Goal: Task Accomplishment & Management: Manage account settings

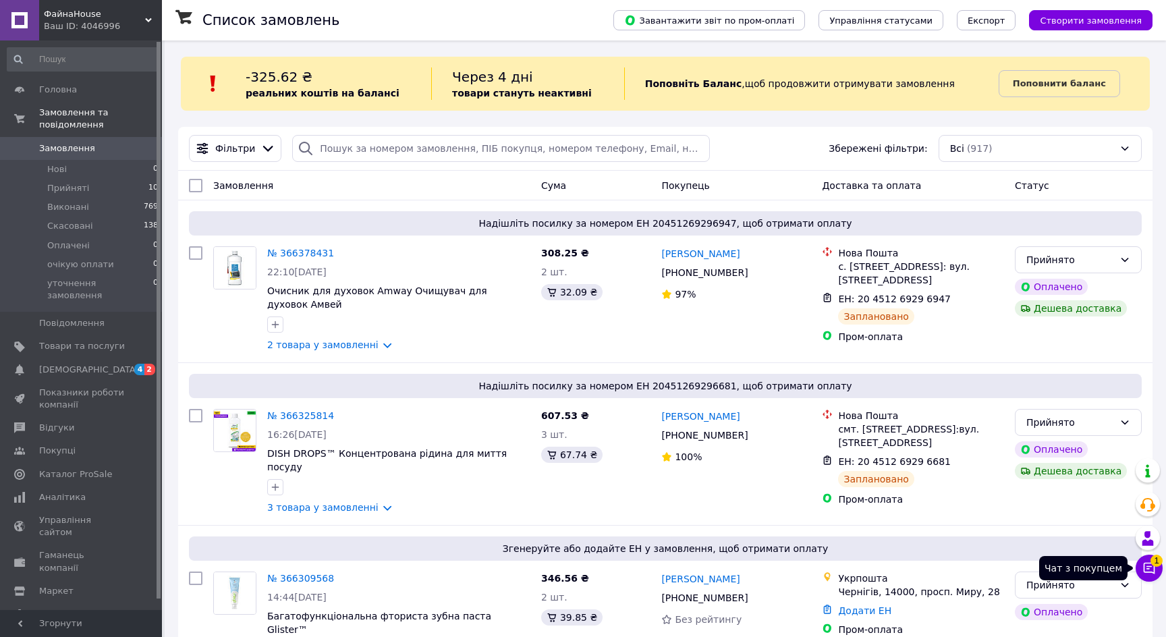
click at [1156, 571] on button "Чат з покупцем 1" at bounding box center [1148, 567] width 27 height 27
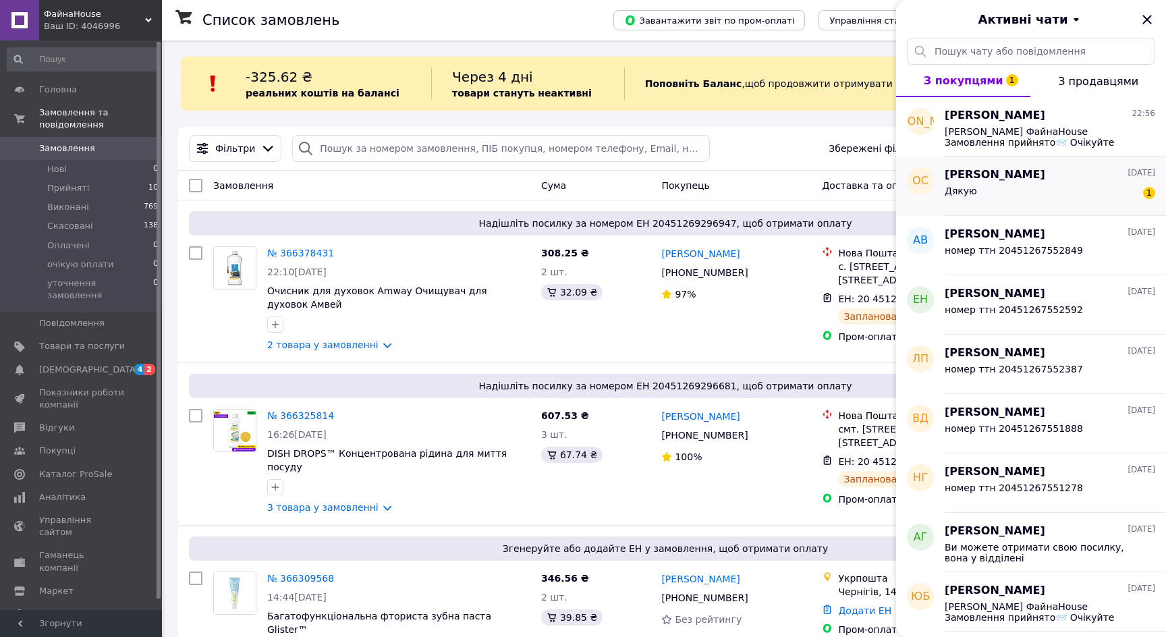
click at [1074, 202] on div "Дякую 1" at bounding box center [1049, 194] width 210 height 22
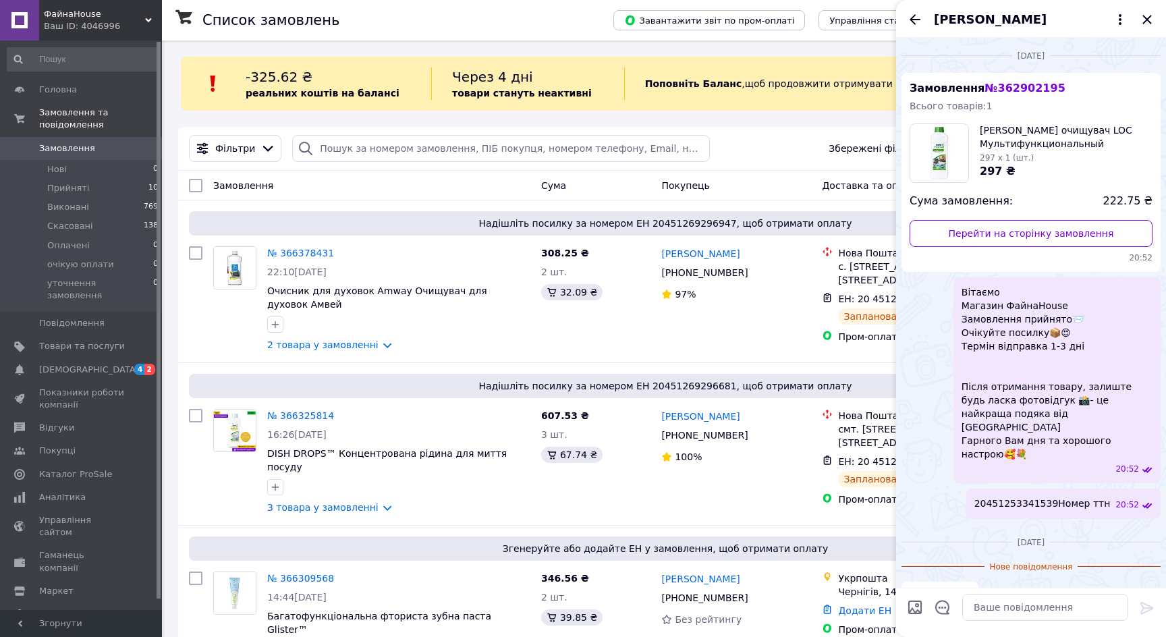
scroll to position [14, 0]
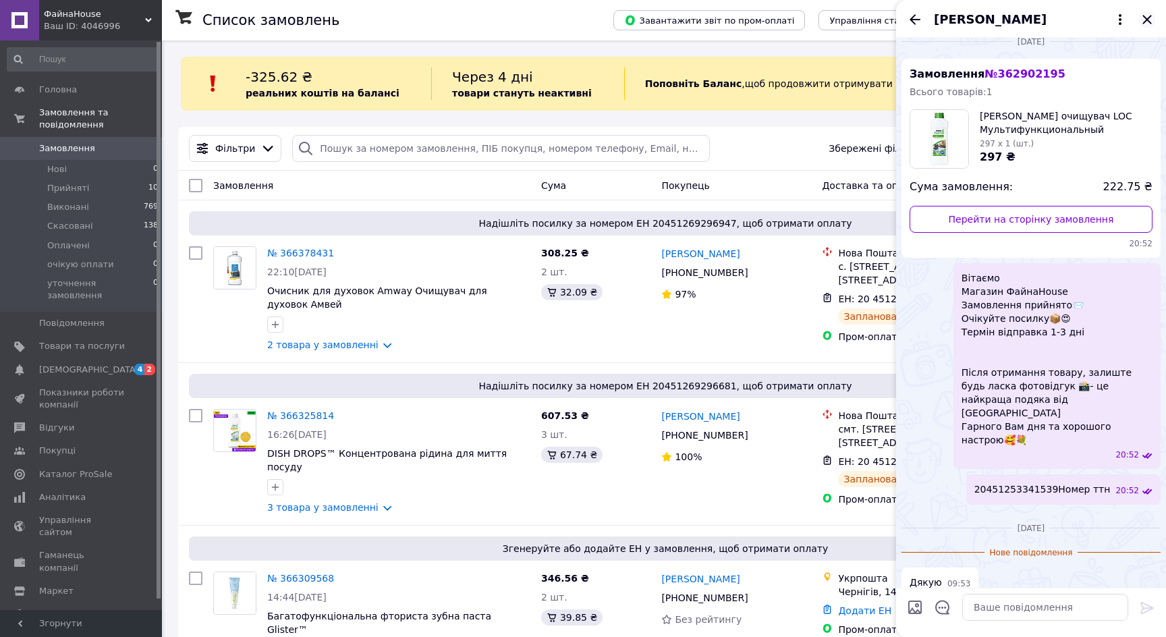
click at [1149, 21] on icon "Закрити" at bounding box center [1147, 19] width 16 height 16
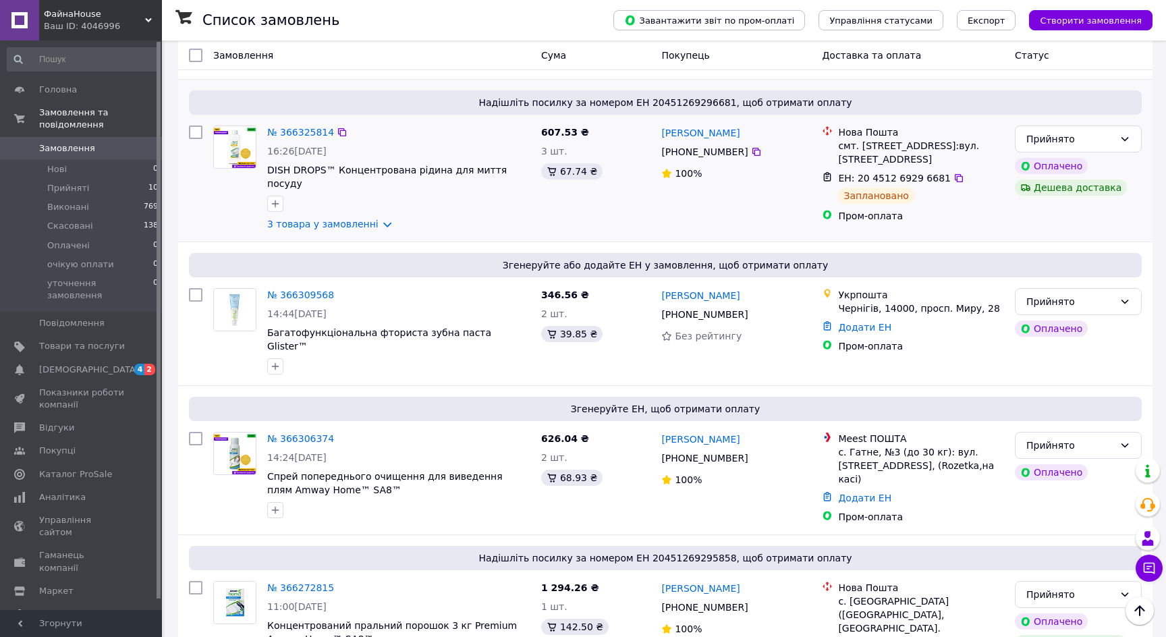
scroll to position [282, 0]
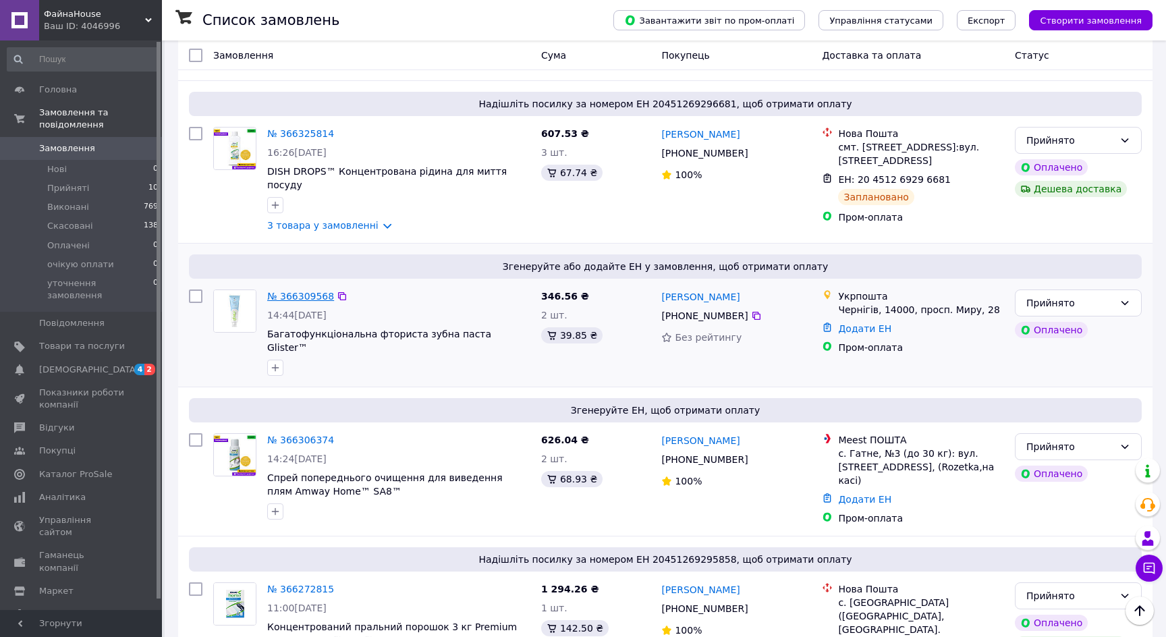
click at [315, 291] on link "№ 366309568" at bounding box center [300, 296] width 67 height 11
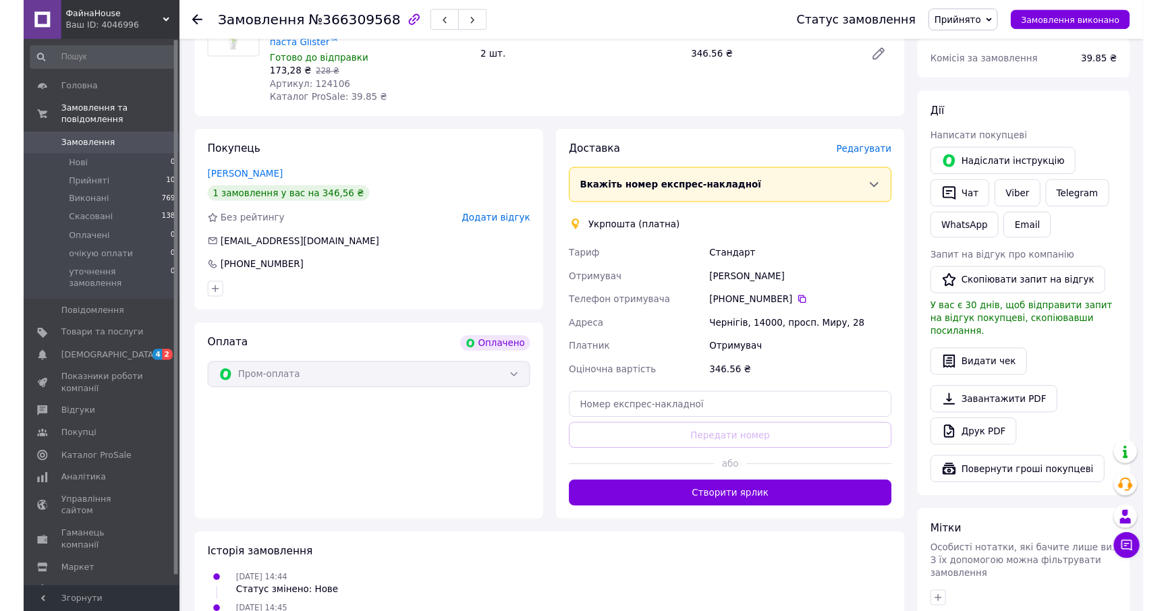
scroll to position [219, 0]
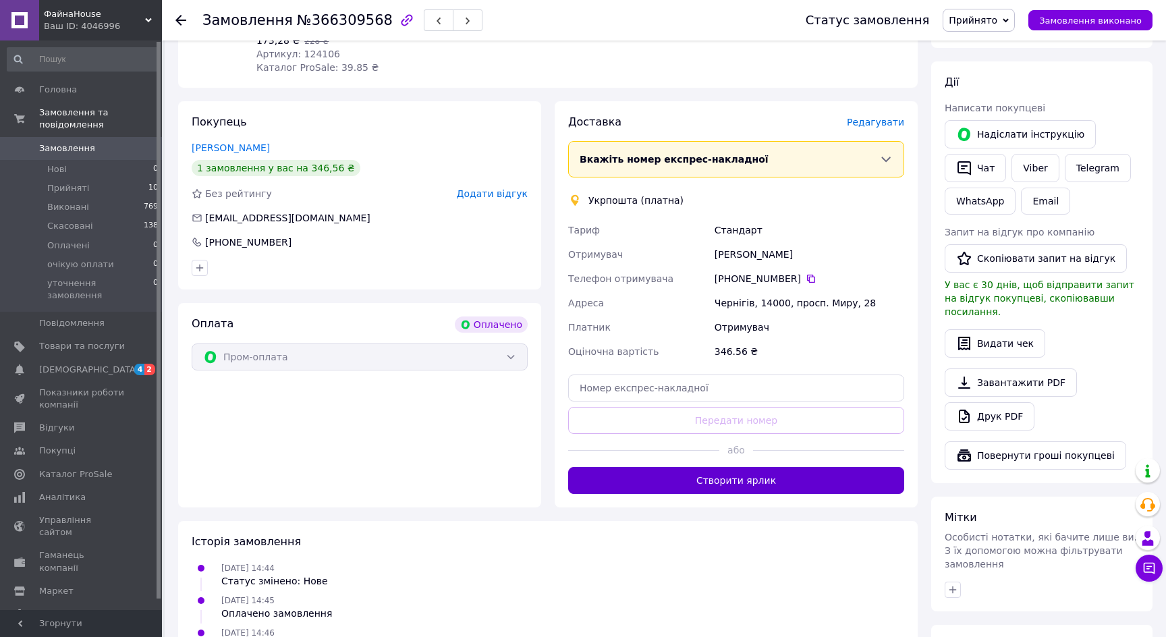
click at [648, 489] on button "Створити ярлик" at bounding box center [736, 480] width 336 height 27
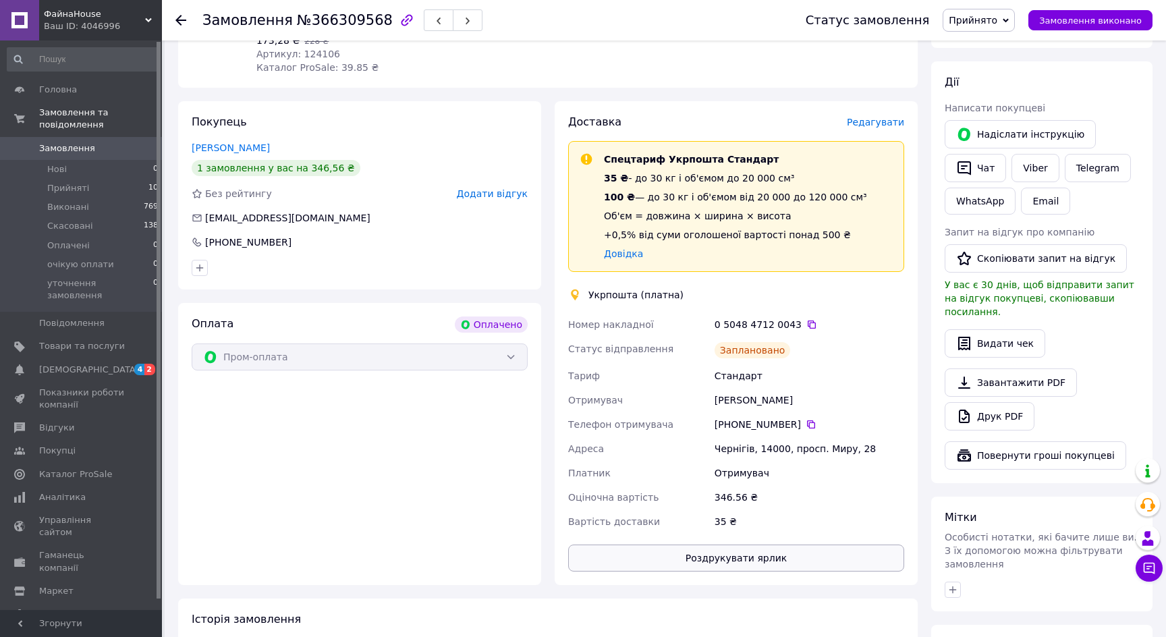
click at [671, 546] on button "Роздрукувати ярлик" at bounding box center [736, 557] width 336 height 27
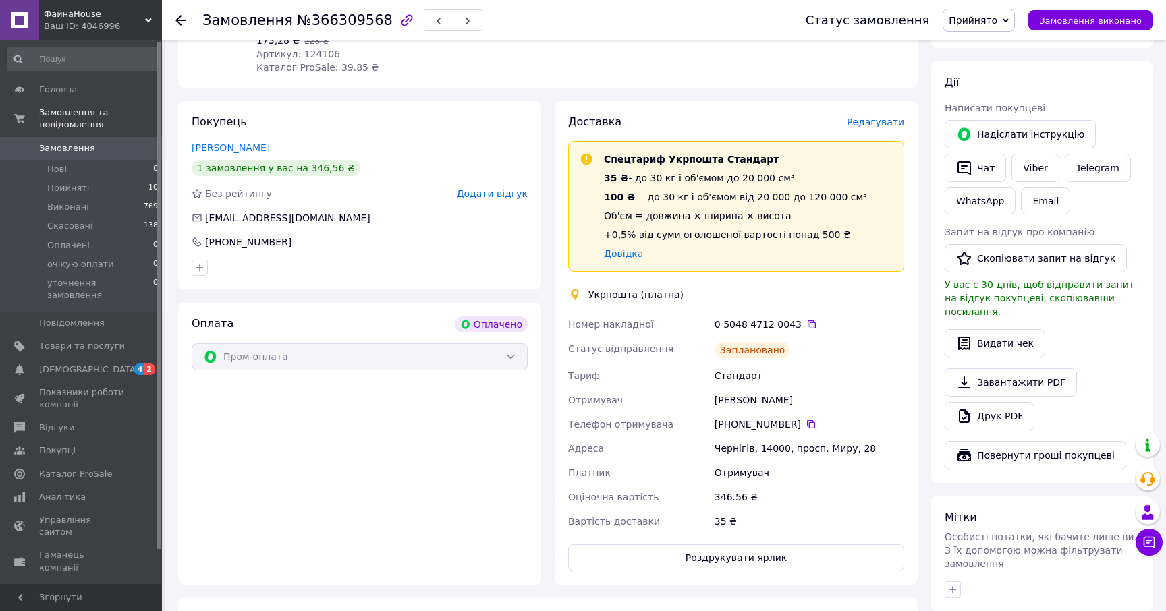
click at [181, 16] on use at bounding box center [180, 20] width 11 height 11
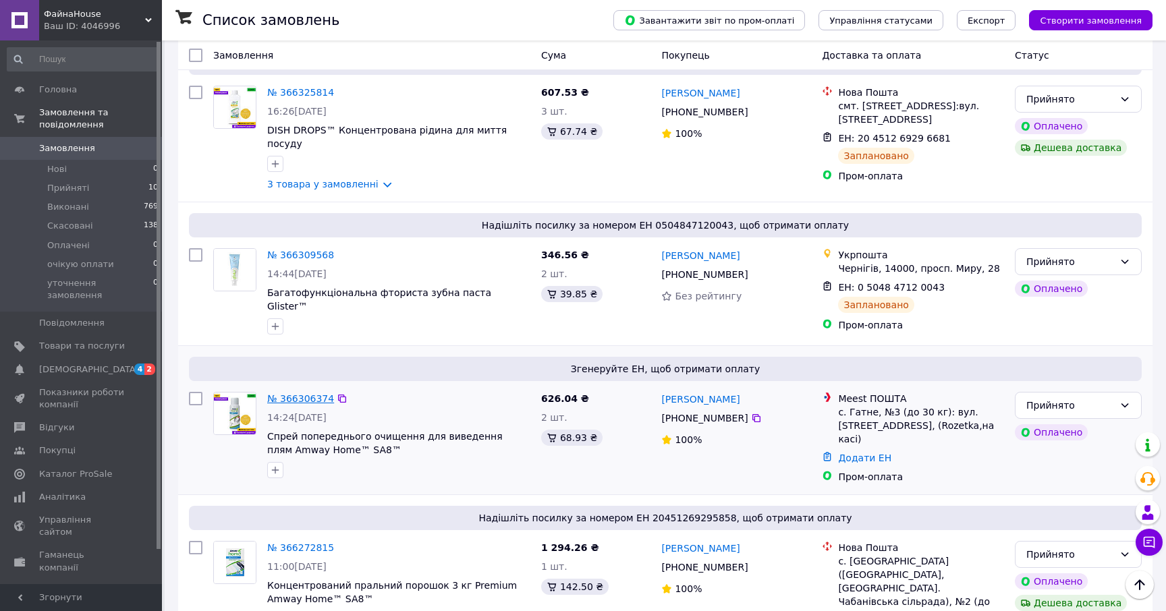
click at [316, 393] on link "№ 366306374" at bounding box center [300, 398] width 67 height 11
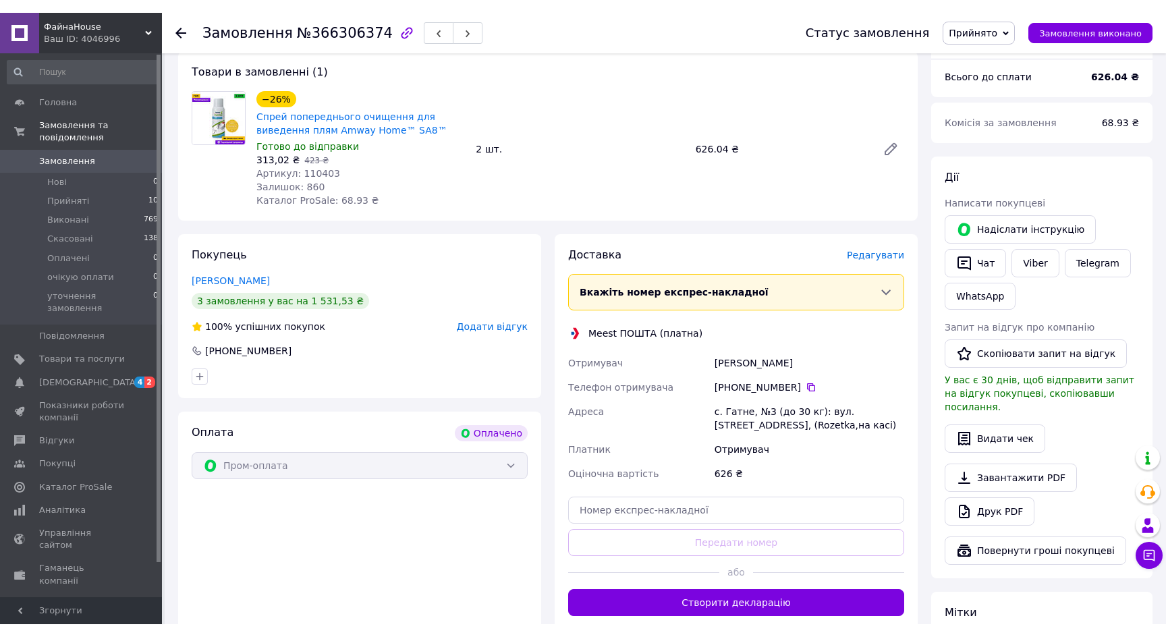
scroll to position [137, 0]
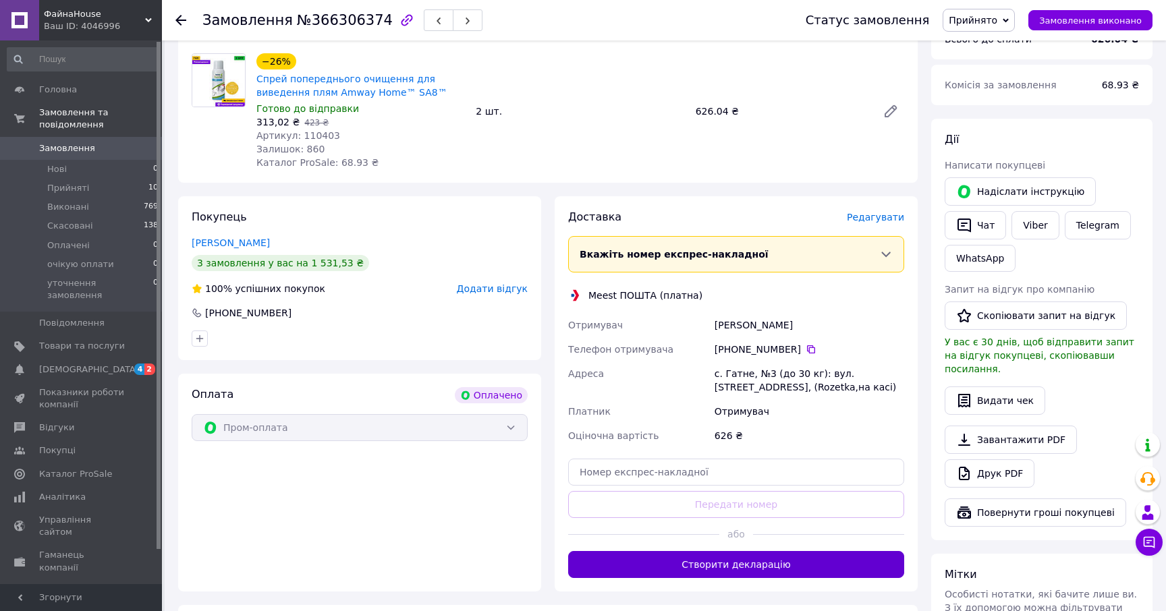
click at [799, 563] on button "Створити декларацію" at bounding box center [736, 564] width 336 height 27
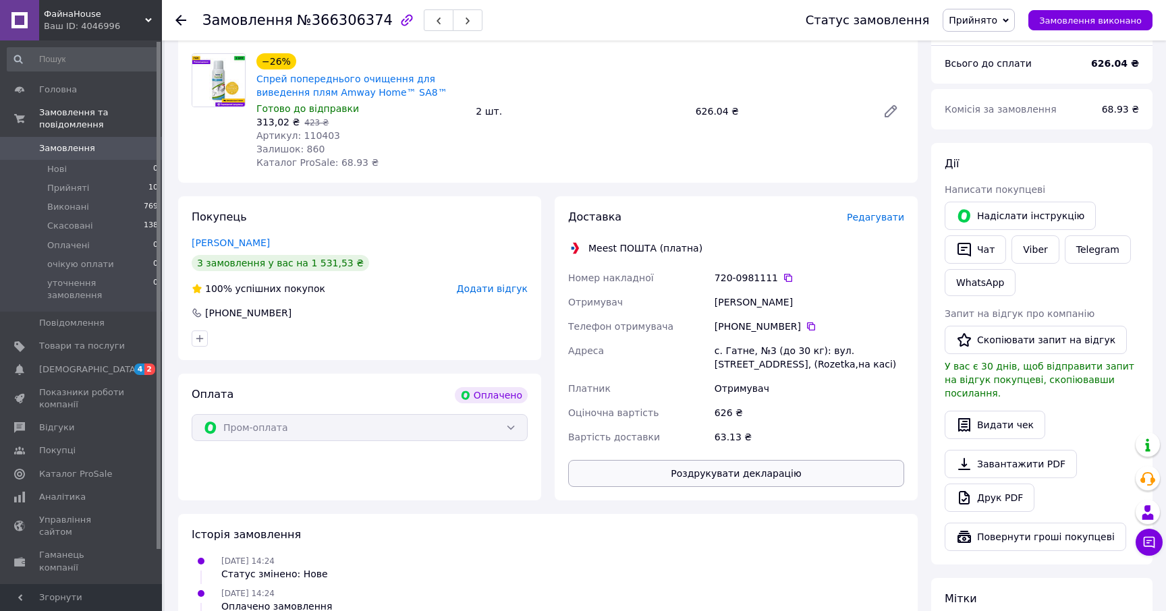
click at [797, 470] on button "Роздрукувати декларацію" at bounding box center [736, 473] width 336 height 27
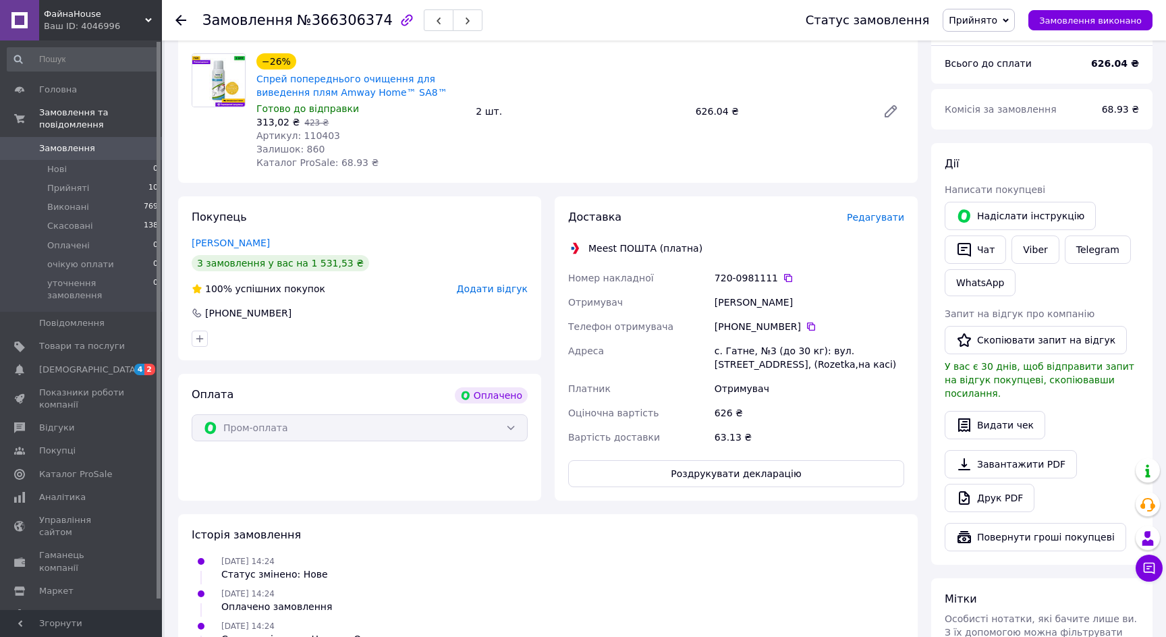
click at [177, 20] on use at bounding box center [180, 20] width 11 height 11
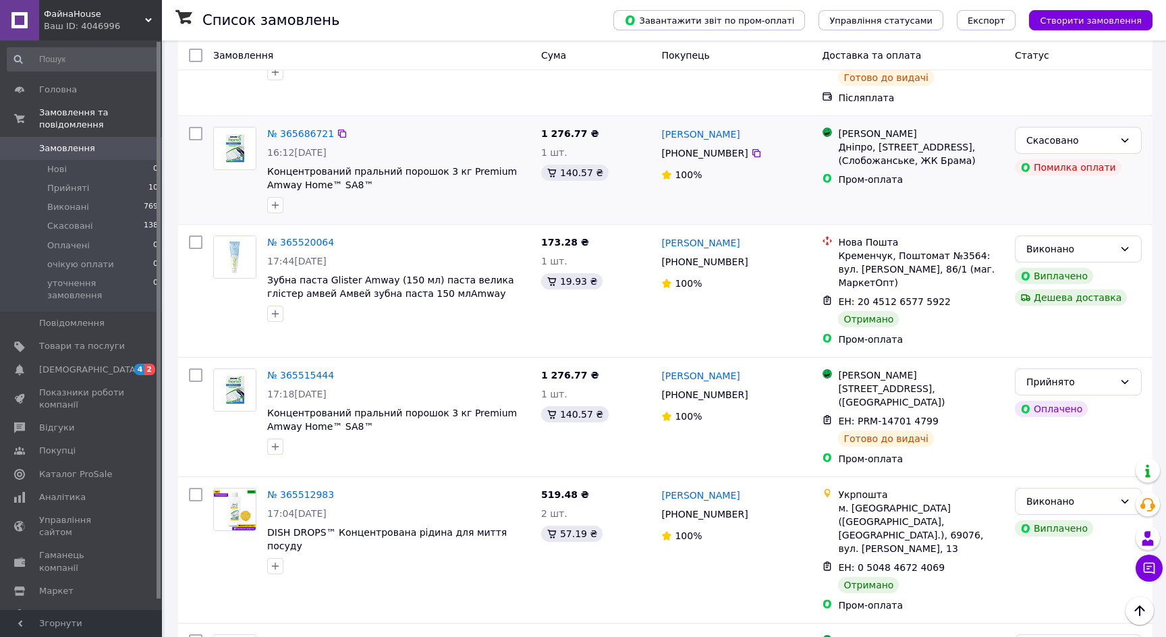
scroll to position [1651, 0]
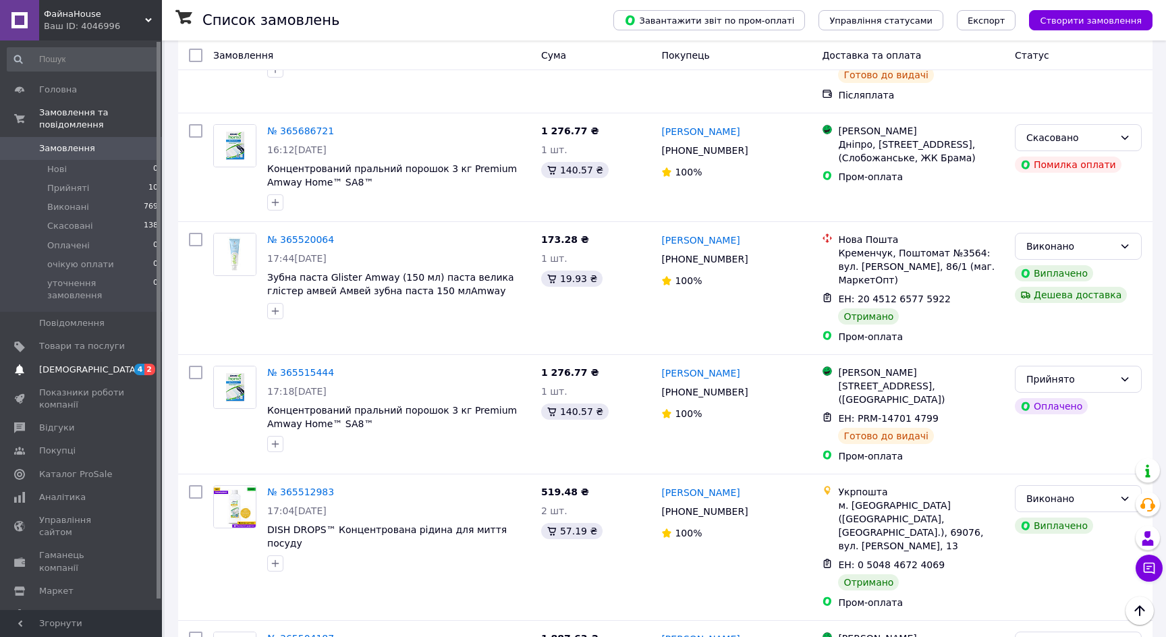
click at [95, 364] on span "[DEMOGRAPHIC_DATA]" at bounding box center [82, 370] width 86 height 12
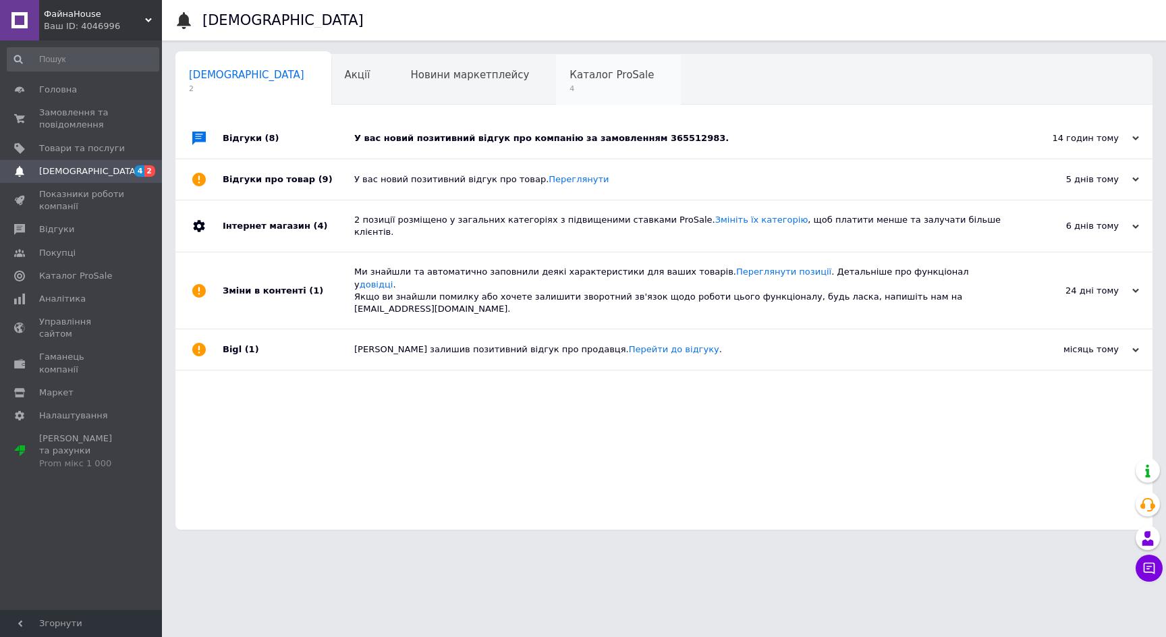
click at [567, 65] on div "Каталог ProSale 4" at bounding box center [618, 80] width 125 height 51
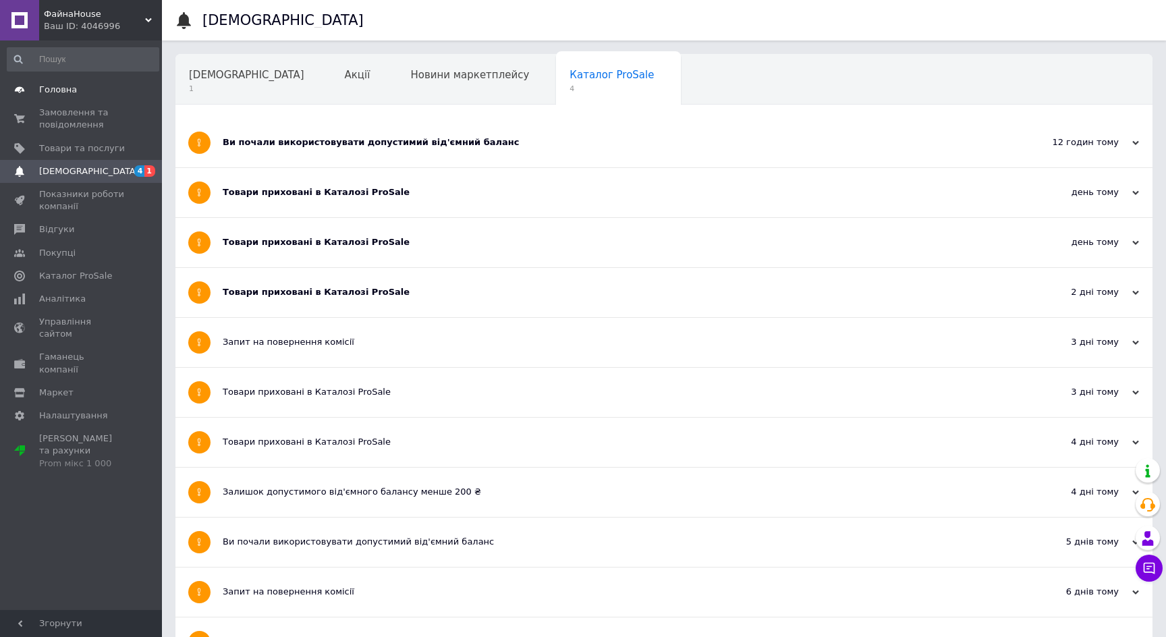
click at [46, 82] on link "Головна" at bounding box center [83, 89] width 166 height 23
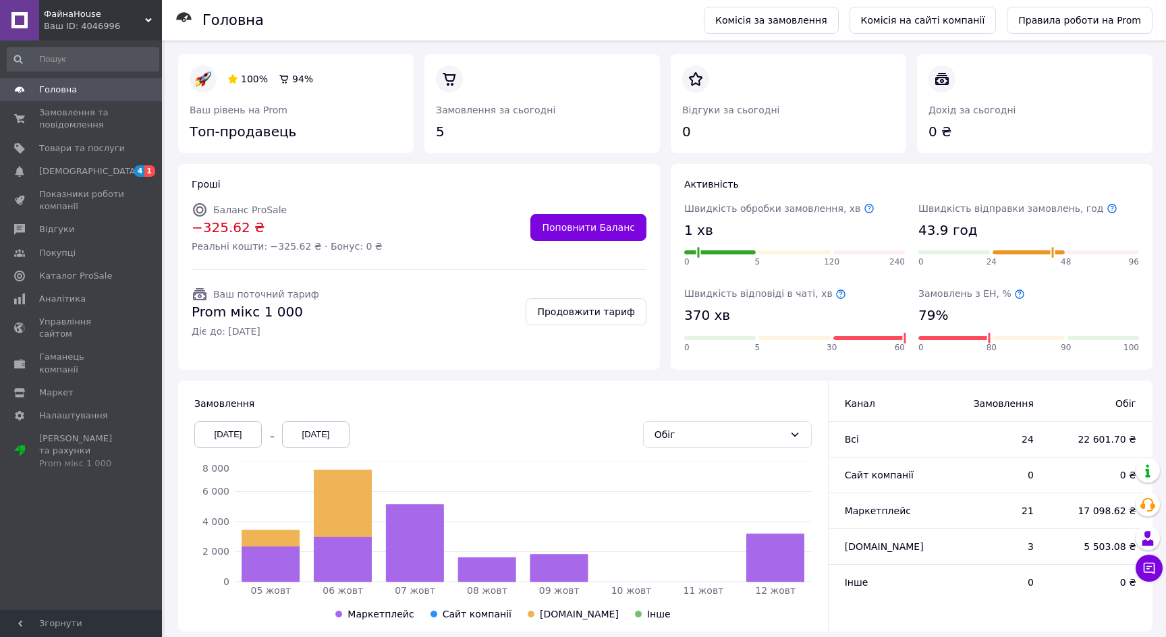
click at [1014, 294] on icon at bounding box center [1019, 294] width 11 height 11
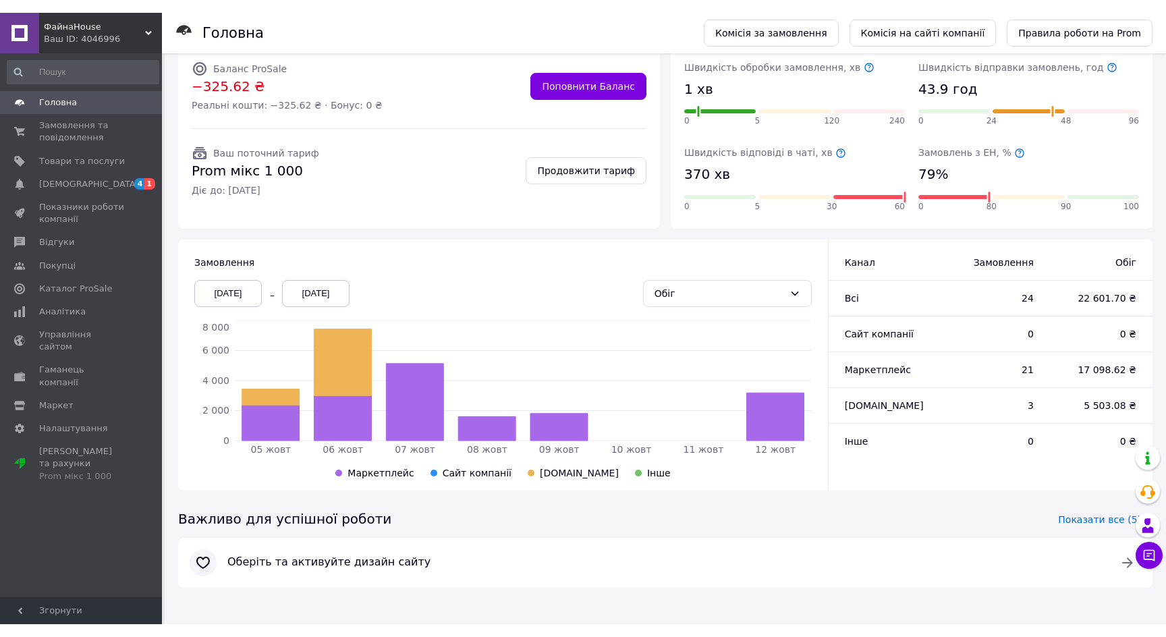
scroll to position [128, 0]
